Goal: Information Seeking & Learning: Understand process/instructions

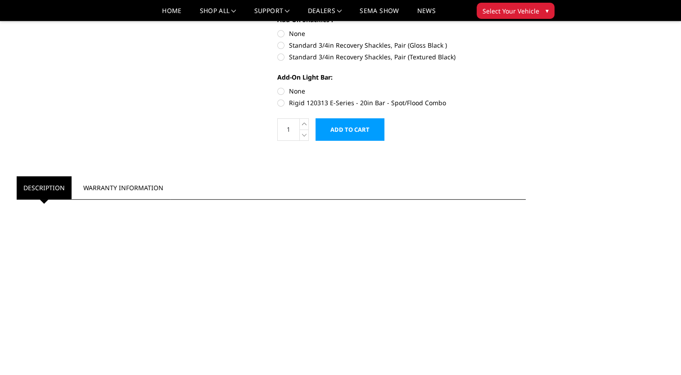
scroll to position [315, 0]
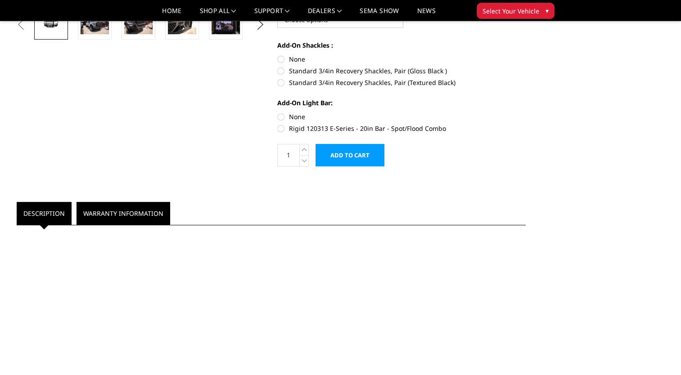
click at [100, 215] on link "Warranty Information" at bounding box center [123, 213] width 94 height 23
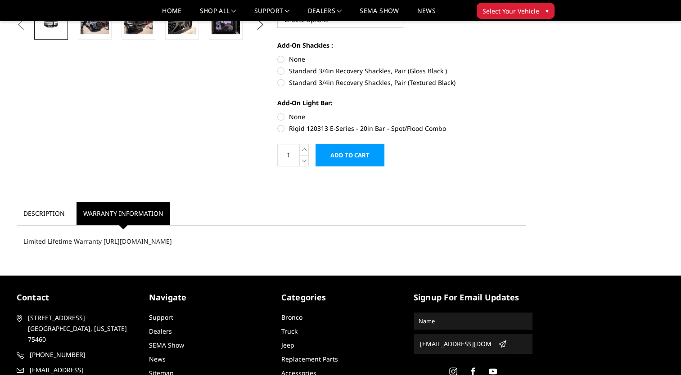
click at [56, 243] on div "Limited Lifetime Warranty [URL][DOMAIN_NAME]" at bounding box center [271, 241] width 509 height 23
drag, startPoint x: 101, startPoint y: 241, endPoint x: 248, endPoint y: 236, distance: 147.2
click at [248, 236] on div "Limited Lifetime Warranty [URL][DOMAIN_NAME]" at bounding box center [271, 241] width 509 height 23
copy div "[URL][DOMAIN_NAME]"
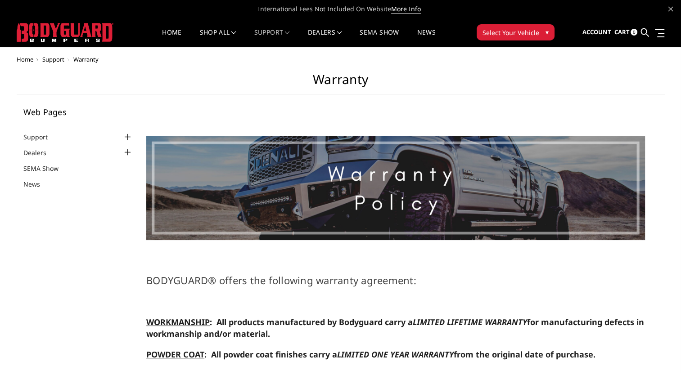
select select "US"
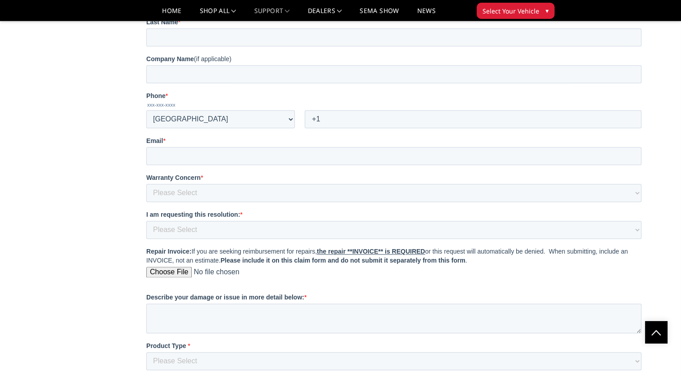
scroll to position [1081, 0]
